Goal: Information Seeking & Learning: Find specific page/section

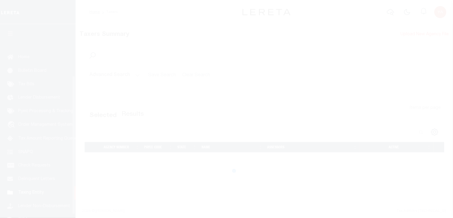
scroll to position [77, 0]
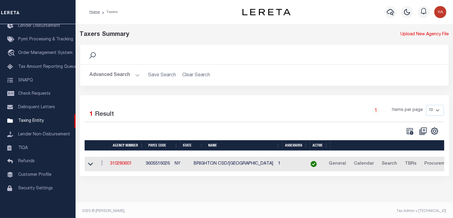
click at [124, 79] on button "Advanced Search" at bounding box center [115, 75] width 50 height 12
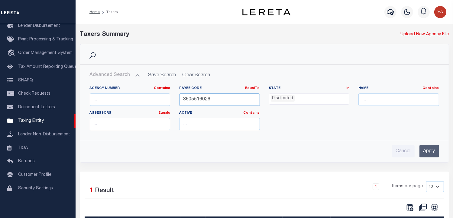
click at [199, 101] on input "3605516026" at bounding box center [219, 100] width 81 height 12
paste input "21002020"
type input "21002020"
click at [192, 99] on input "21002020" at bounding box center [219, 100] width 81 height 12
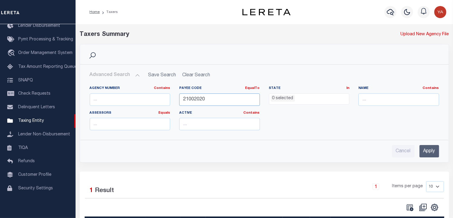
click at [192, 99] on input "21002020" at bounding box center [219, 100] width 81 height 12
click at [129, 97] on input "text" at bounding box center [130, 100] width 81 height 12
paste input "21002020"
type input "21002020"
click at [424, 148] on input "Apply" at bounding box center [429, 151] width 20 height 12
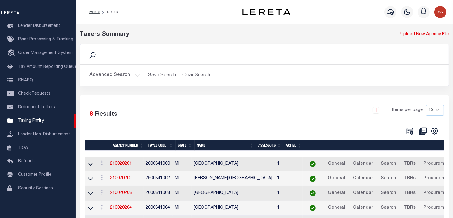
click at [137, 76] on button "Advanced Search" at bounding box center [115, 75] width 50 height 12
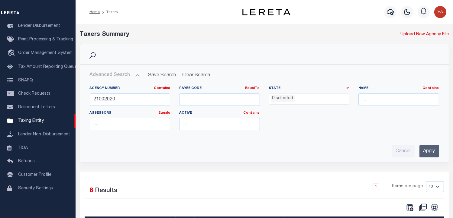
click at [137, 76] on button "Advanced Search" at bounding box center [115, 75] width 50 height 12
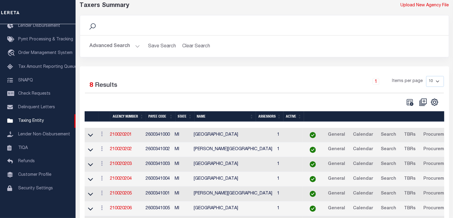
scroll to position [0, 0]
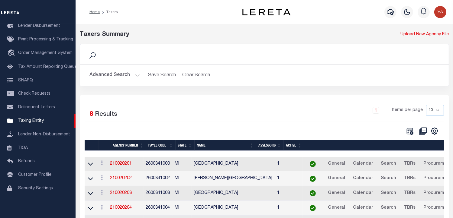
click at [134, 79] on button "Advanced Search" at bounding box center [115, 75] width 50 height 12
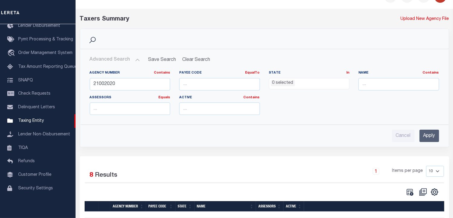
scroll to position [30, 0]
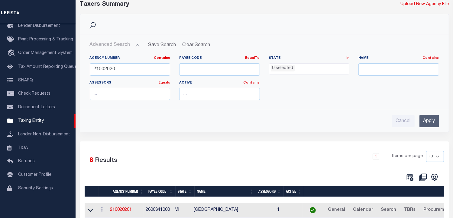
click at [426, 121] on input "Apply" at bounding box center [429, 121] width 20 height 12
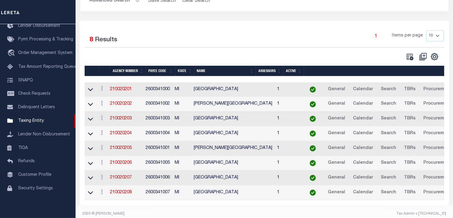
scroll to position [82, 0]
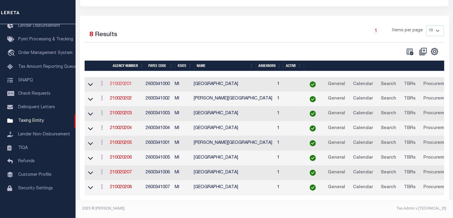
click at [122, 82] on link "210020201" at bounding box center [121, 84] width 22 height 4
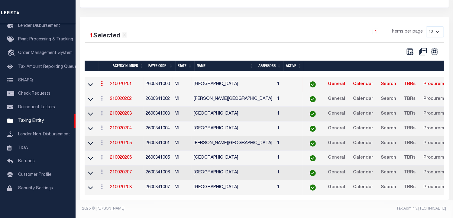
scroll to position [81, 0]
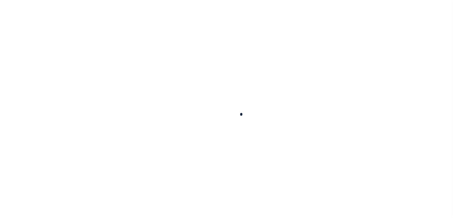
select select
checkbox input "false"
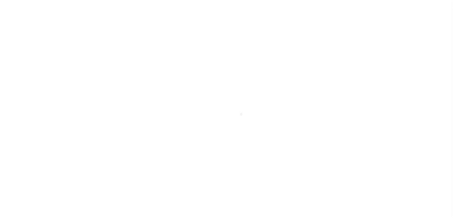
checkbox input "false"
type input "2600341000"
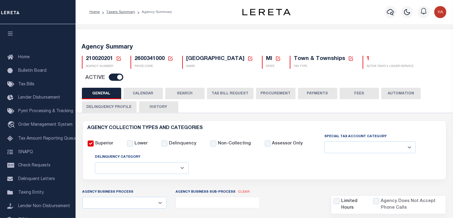
click at [100, 58] on span "210020201" at bounding box center [99, 58] width 27 height 5
copy h5 "210020201"
click at [128, 9] on ol "Home Taxers Summary Agency Summary" at bounding box center [131, 12] width 92 height 13
click at [124, 12] on link "Taxers Summary" at bounding box center [120, 12] width 29 height 4
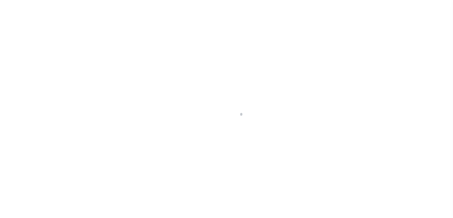
select select
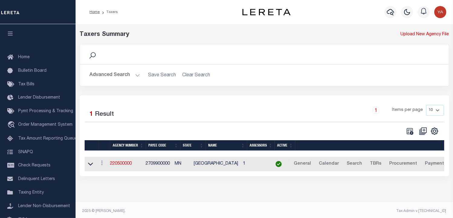
click at [126, 77] on button "Advanced Search" at bounding box center [115, 75] width 50 height 12
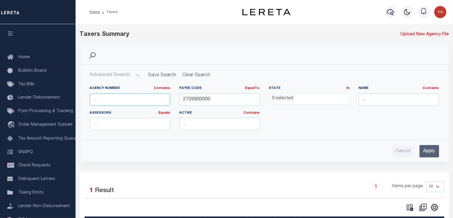
click at [109, 101] on input "text" at bounding box center [130, 100] width 81 height 12
type input "21002020"
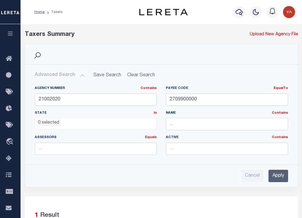
click at [279, 174] on input "Apply" at bounding box center [279, 176] width 20 height 12
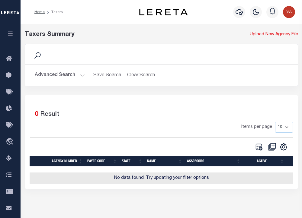
click at [70, 71] on button "Advanced Search" at bounding box center [60, 75] width 50 height 12
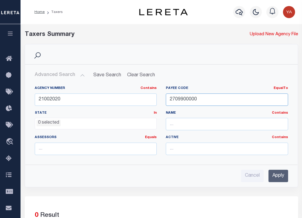
click at [190, 98] on input "2709900000" at bounding box center [227, 100] width 122 height 12
click at [189, 98] on input "2709900000" at bounding box center [227, 100] width 122 height 12
click at [282, 171] on input "Apply" at bounding box center [279, 176] width 20 height 12
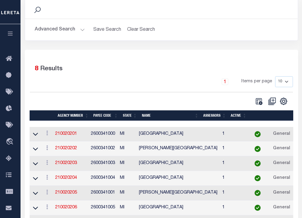
scroll to position [60, 0]
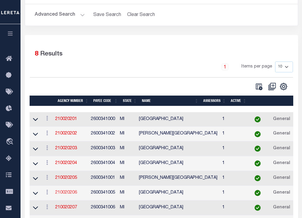
click at [74, 193] on link "210020206" at bounding box center [66, 193] width 22 height 4
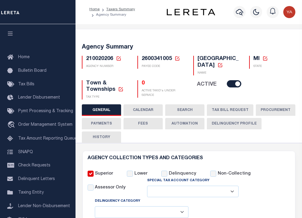
select select
click at [112, 8] on link "Taxers Summary" at bounding box center [120, 10] width 29 height 4
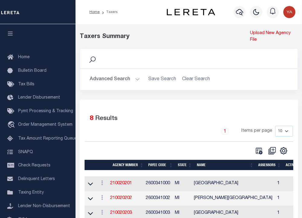
click at [104, 82] on button "Advanced Search" at bounding box center [115, 80] width 50 height 12
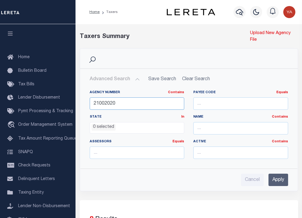
click at [118, 104] on input "21002020" at bounding box center [137, 104] width 95 height 12
paste input "400"
type input "210024000"
click at [279, 176] on input "Apply" at bounding box center [279, 180] width 20 height 12
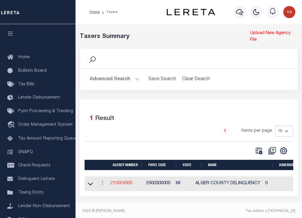
click at [127, 185] on link "210024000" at bounding box center [122, 184] width 22 height 4
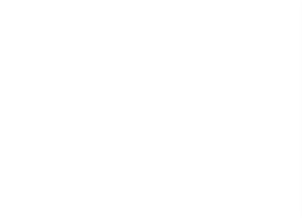
select select "1"
select select
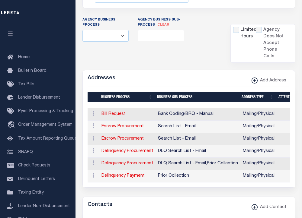
scroll to position [242, 0]
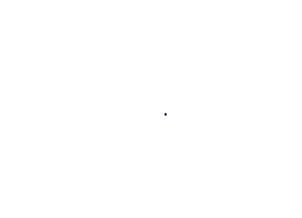
select select
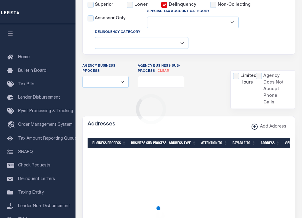
checkbox input "false"
select select "1"
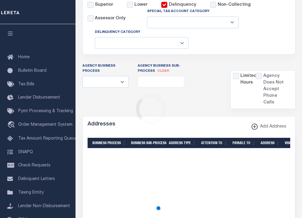
checkbox input "false"
type input "2600300000"
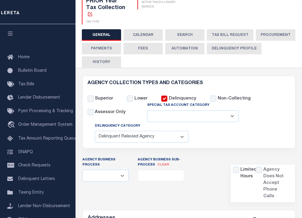
scroll to position [103, 0]
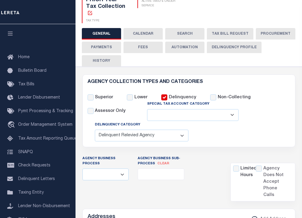
click at [227, 42] on button "Delinquency Profile" at bounding box center [234, 47] width 55 height 11
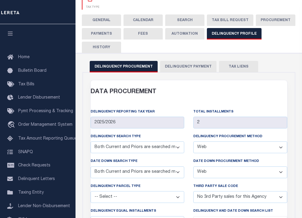
scroll to position [0, 0]
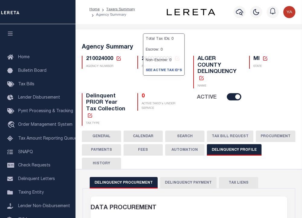
drag, startPoint x: 96, startPoint y: 125, endPoint x: 149, endPoint y: 129, distance: 52.7
click at [96, 131] on button "GENERAL" at bounding box center [101, 136] width 39 height 11
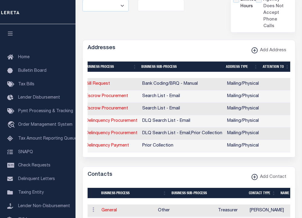
scroll to position [0, 69]
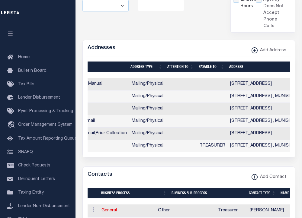
click at [248, 91] on td "[STREET_ADDRESS] , MUNISING, [GEOGRAPHIC_DATA], 49862" at bounding box center [293, 97] width 131 height 12
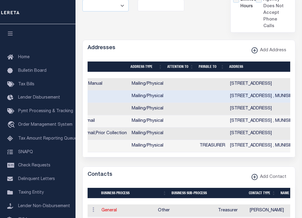
click at [246, 103] on td "[STREET_ADDRESS]" at bounding box center [293, 109] width 131 height 12
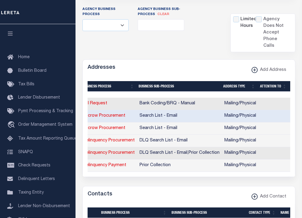
scroll to position [0, 0]
